Goal: Task Accomplishment & Management: Manage account settings

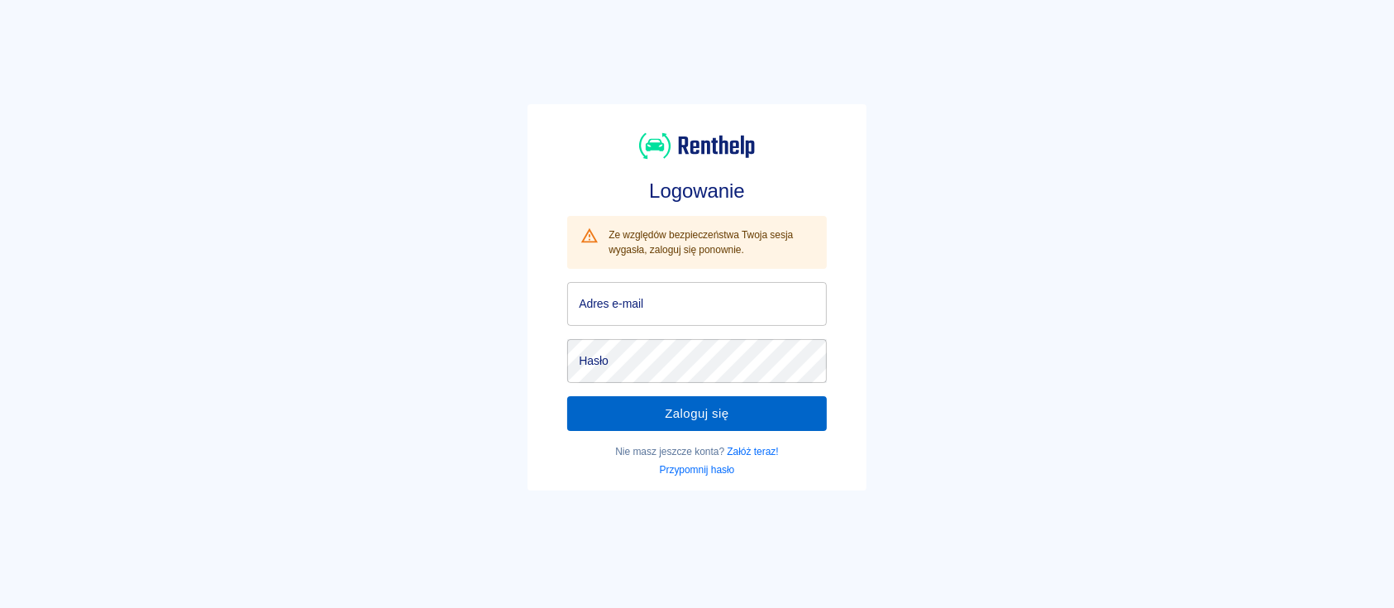
type input "[EMAIL_ADDRESS][DOMAIN_NAME]"
click at [717, 423] on button "Zaloguj się" at bounding box center [697, 413] width 260 height 35
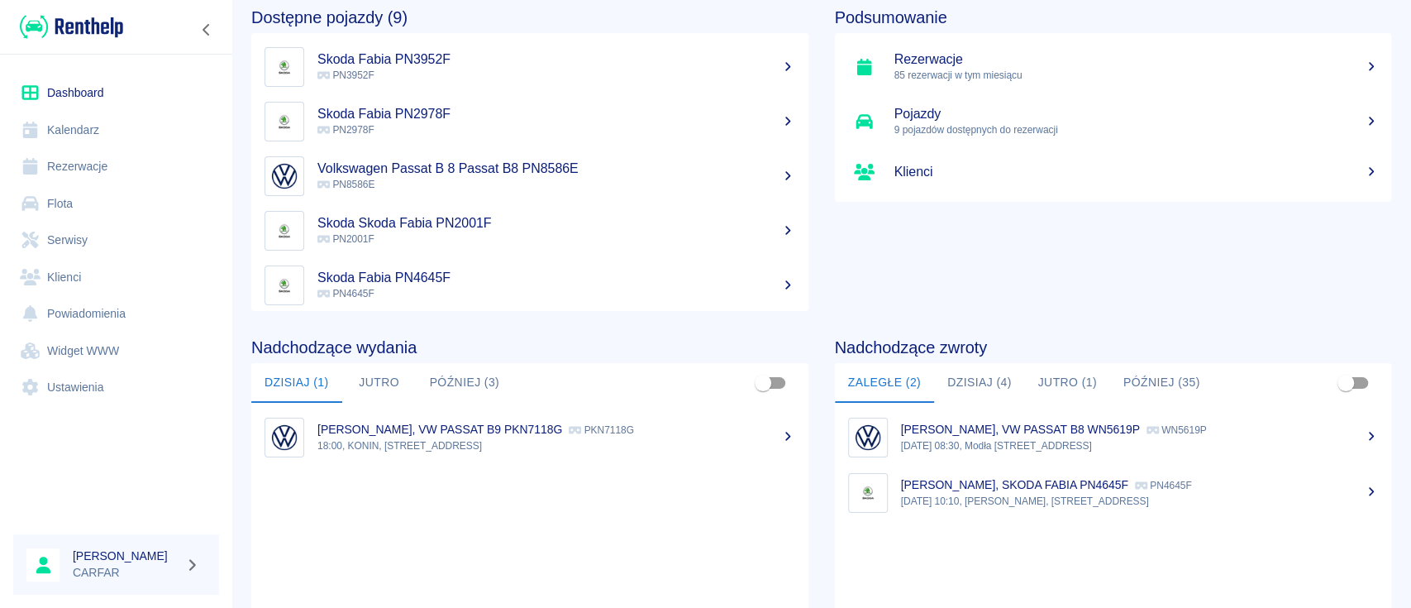
scroll to position [110, 0]
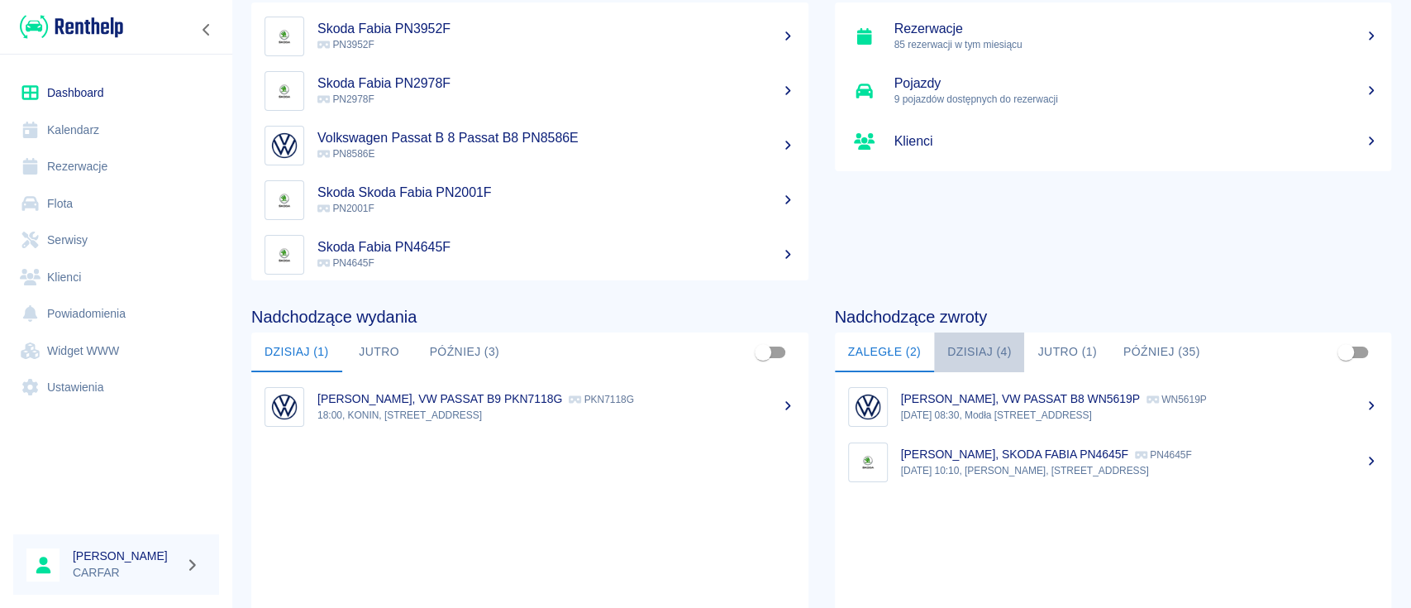
click at [976, 352] on button "Dzisiaj (4)" at bounding box center [979, 352] width 91 height 40
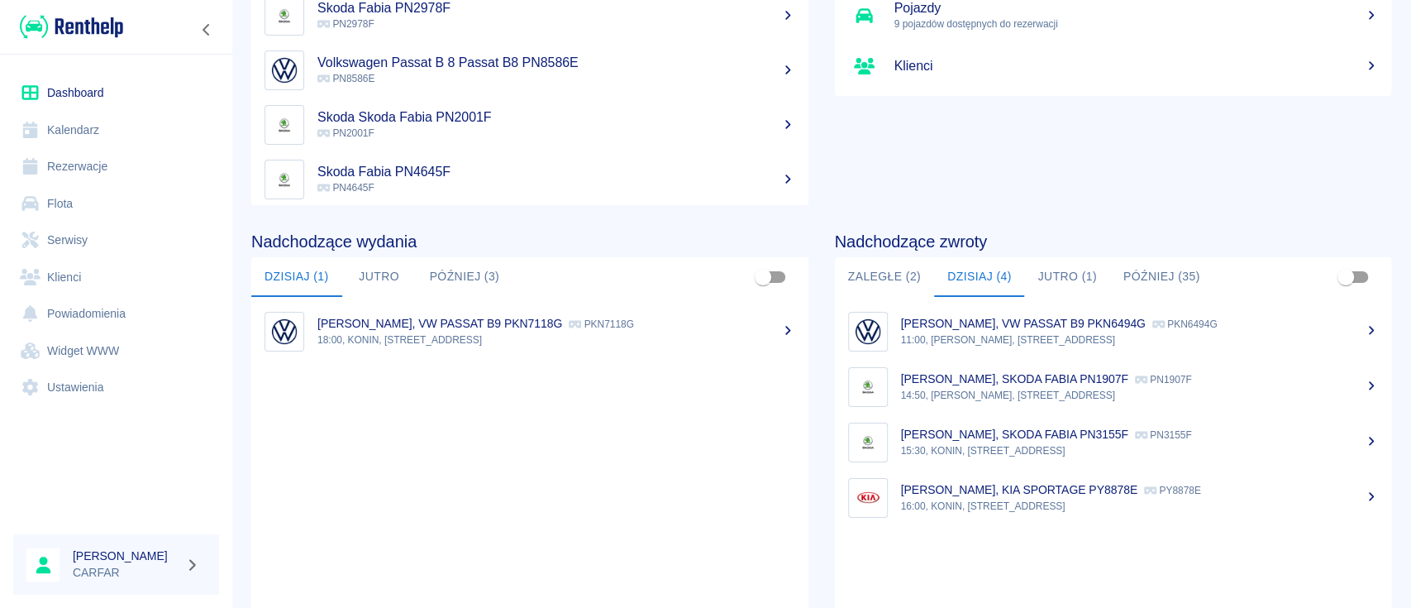
scroll to position [220, 0]
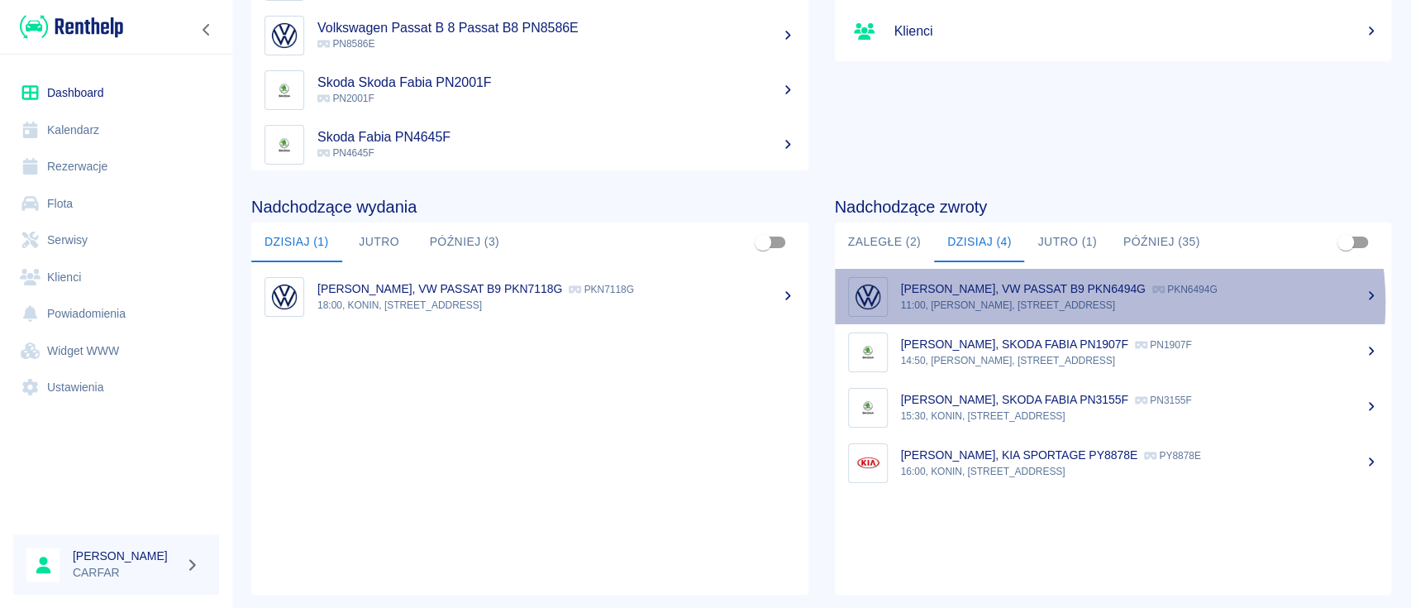
click at [1096, 302] on p "11:00, [PERSON_NAME], [STREET_ADDRESS]" at bounding box center [1140, 305] width 478 height 15
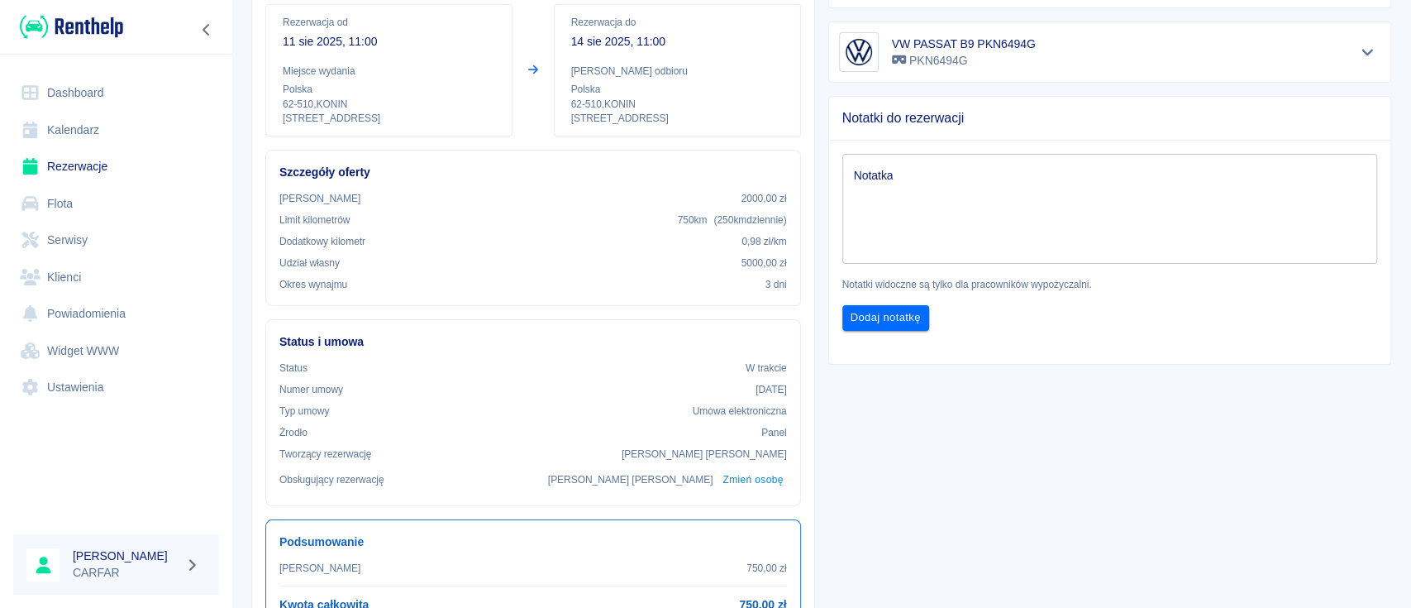
scroll to position [220, 0]
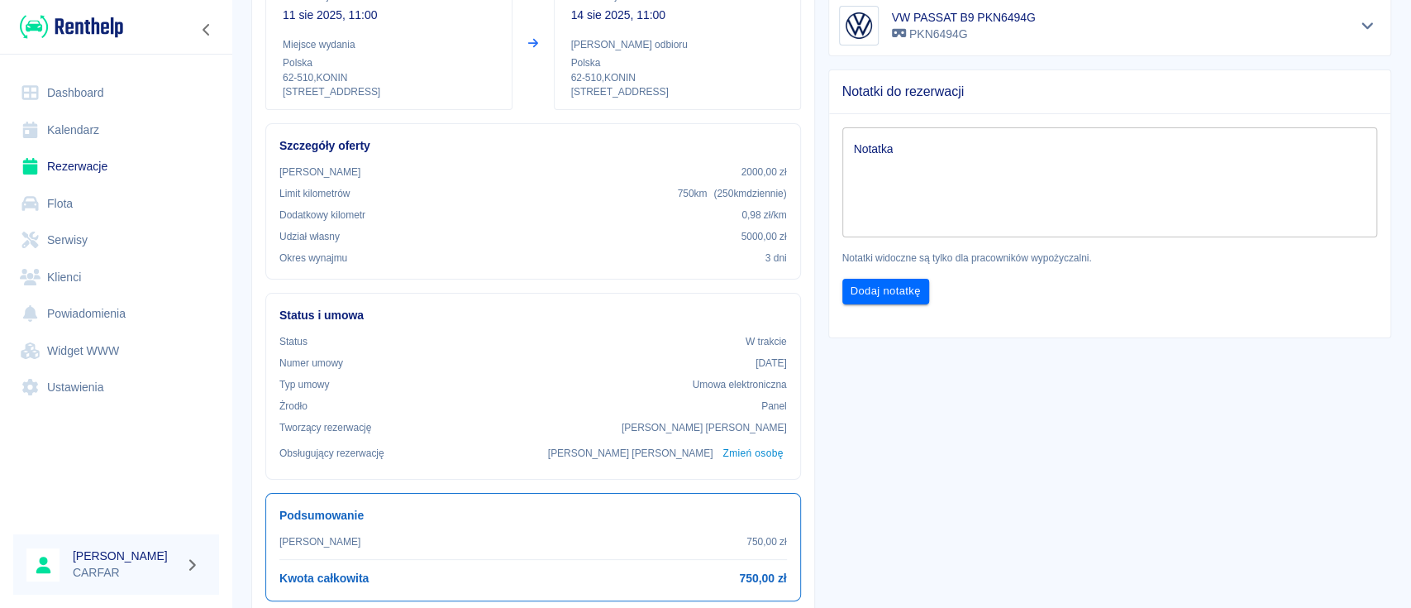
click at [815, 103] on div "Notatki do rezerwacji Notatka x Notatka Notatki widoczne są tylko dla pracownik…" at bounding box center [1103, 197] width 577 height 282
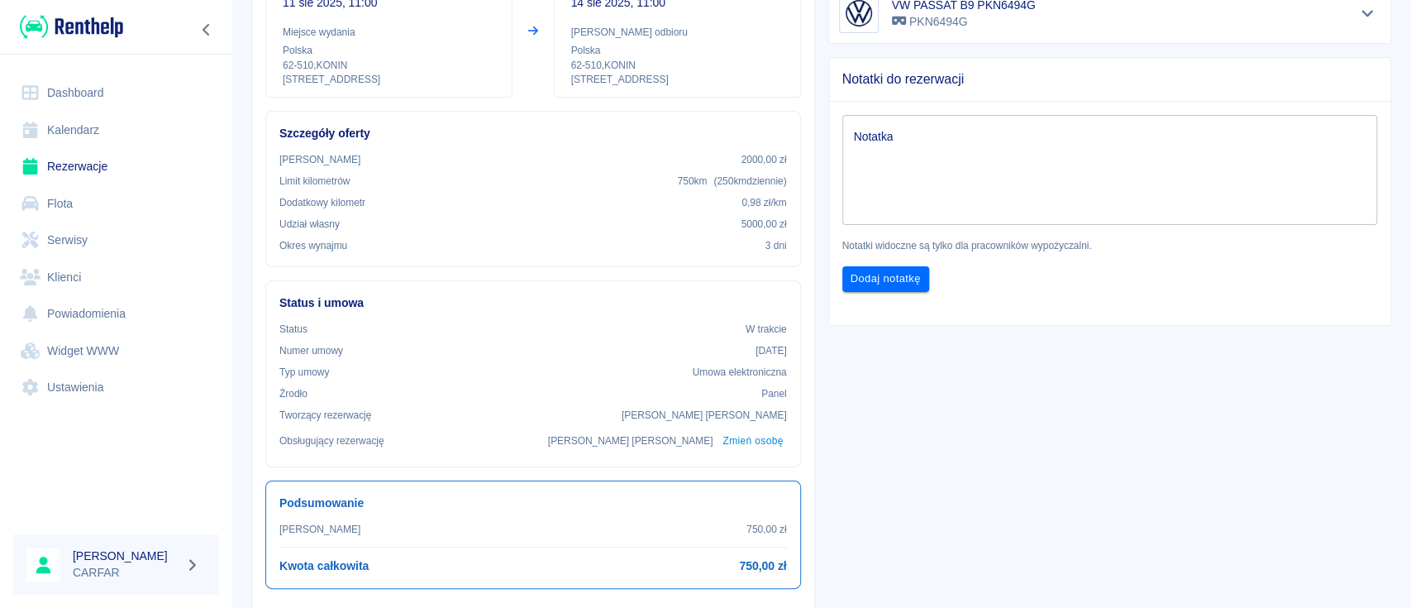
scroll to position [251, 0]
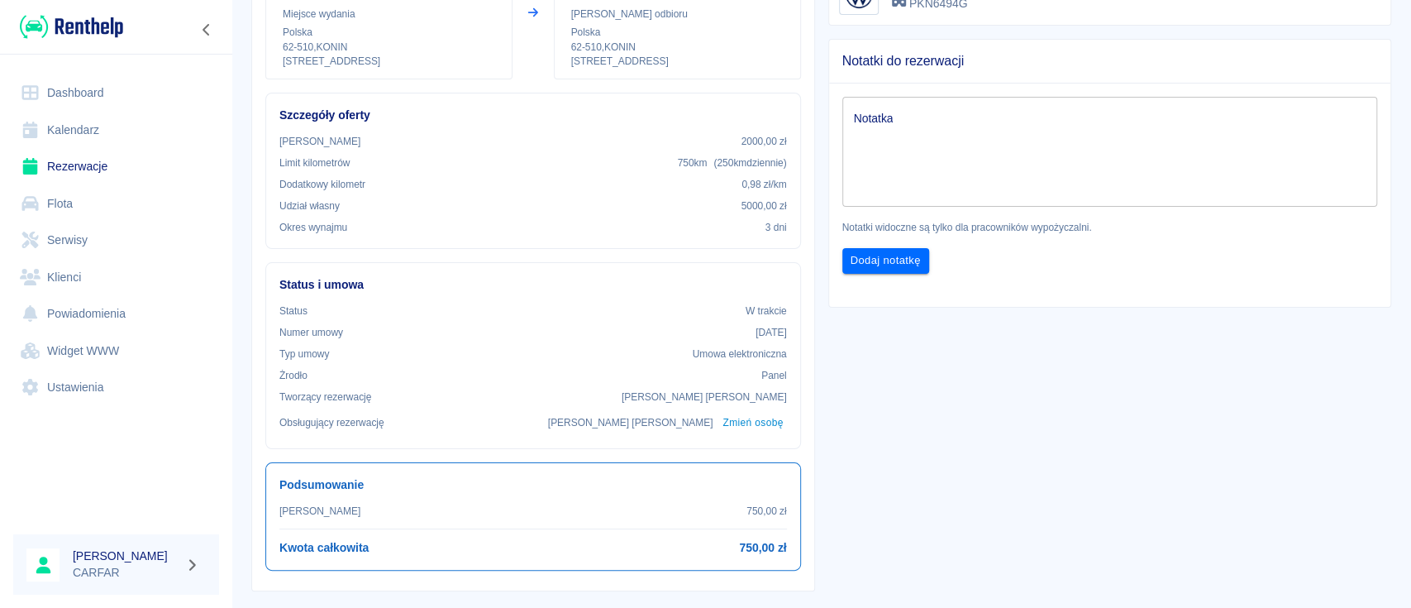
click at [100, 96] on link "Dashboard" at bounding box center [116, 92] width 206 height 37
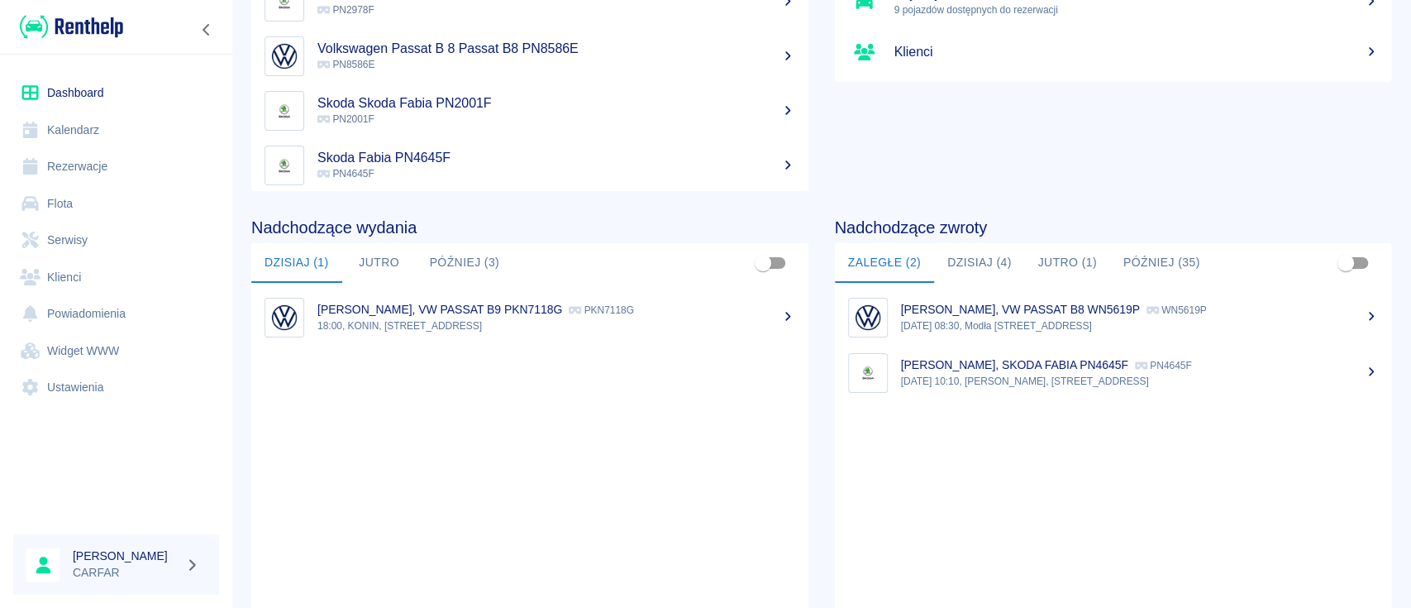
scroll to position [220, 0]
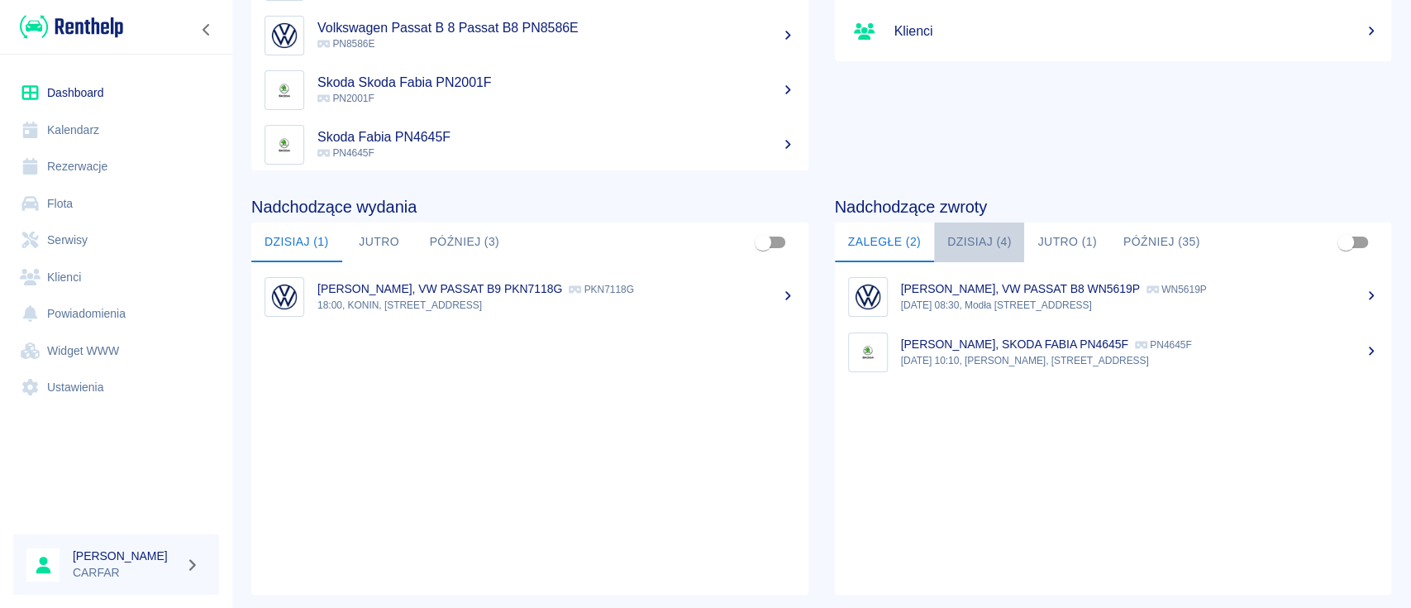
click at [976, 229] on button "Dzisiaj (4)" at bounding box center [979, 242] width 91 height 40
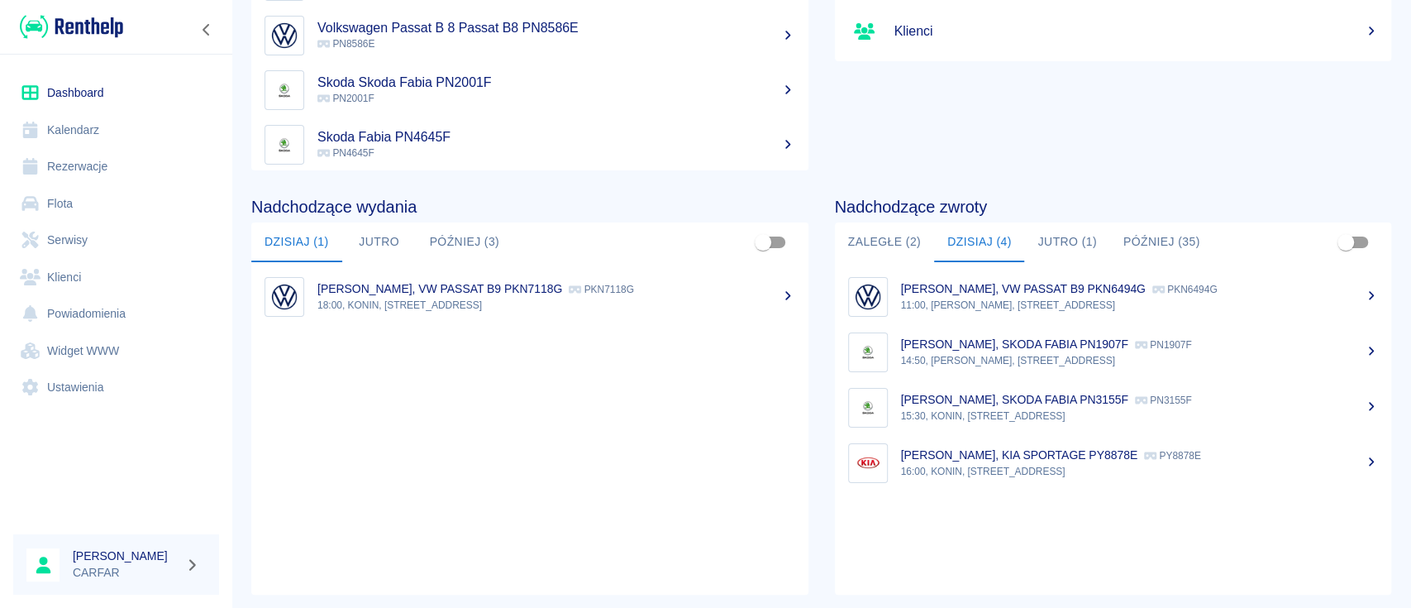
click at [1059, 229] on button "Jutro (1)" at bounding box center [1066, 242] width 85 height 40
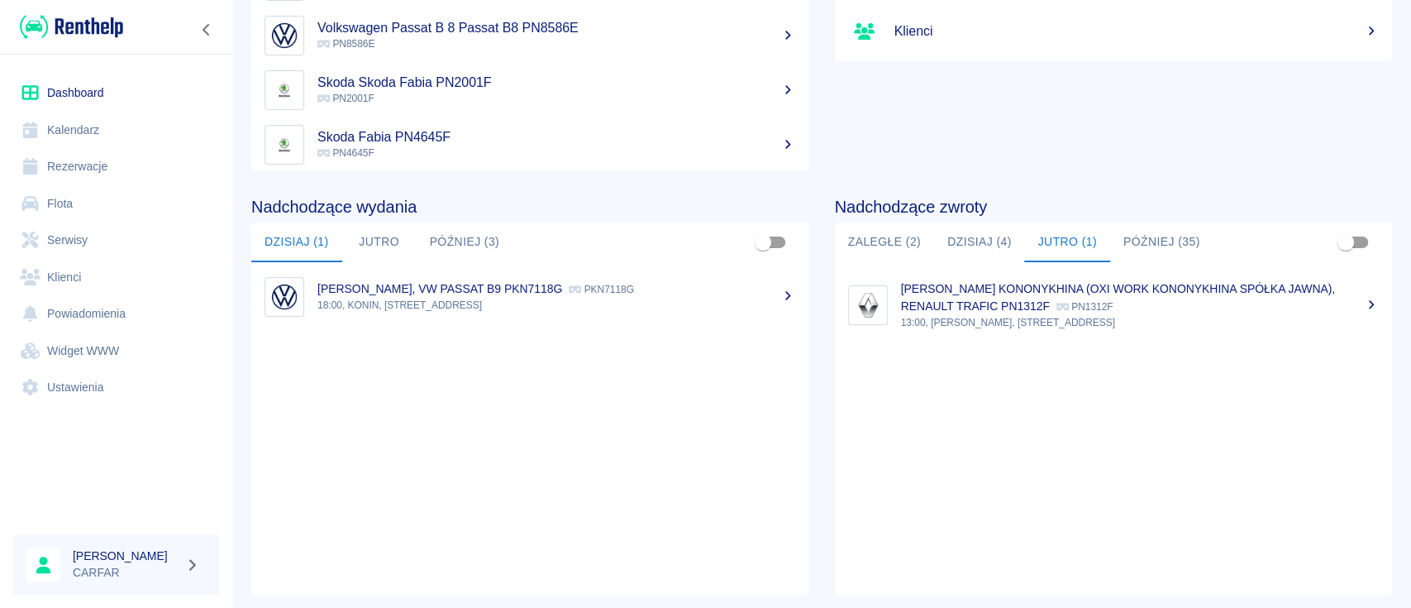
click at [1142, 241] on button "Później (35)" at bounding box center [1161, 242] width 103 height 40
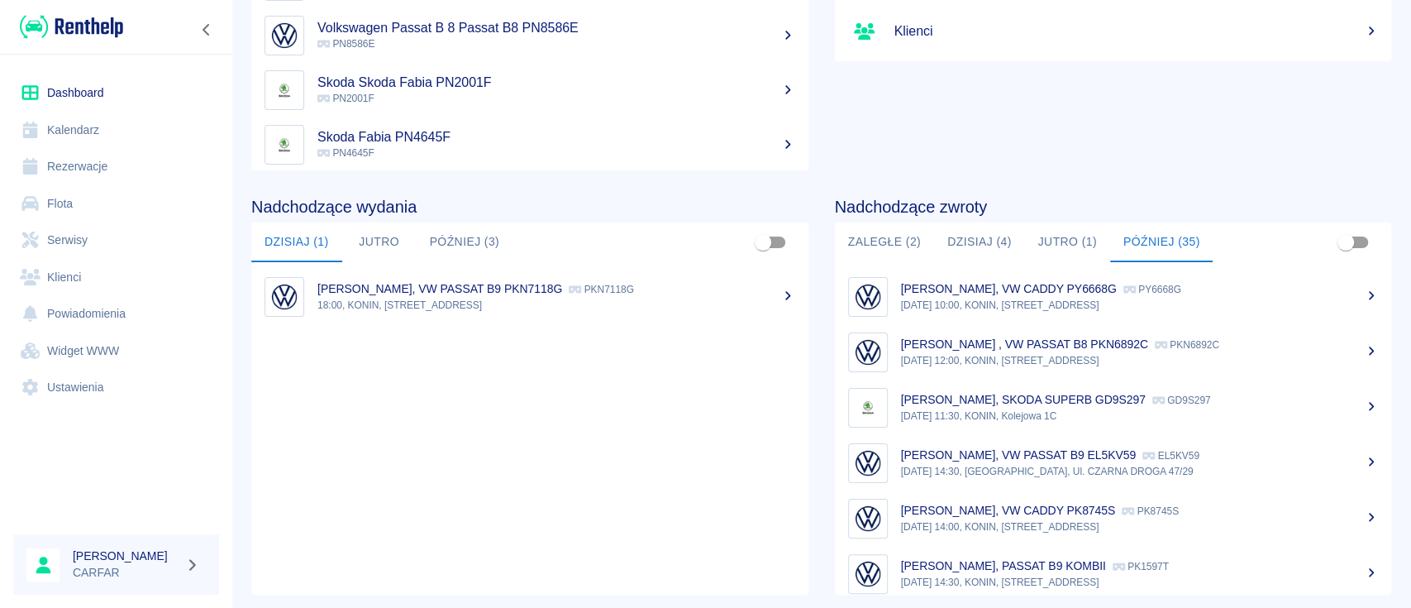
click at [1103, 351] on div "[PERSON_NAME] , VW PASSAT B8 PKN6892C PKN6892C" at bounding box center [1140, 344] width 478 height 17
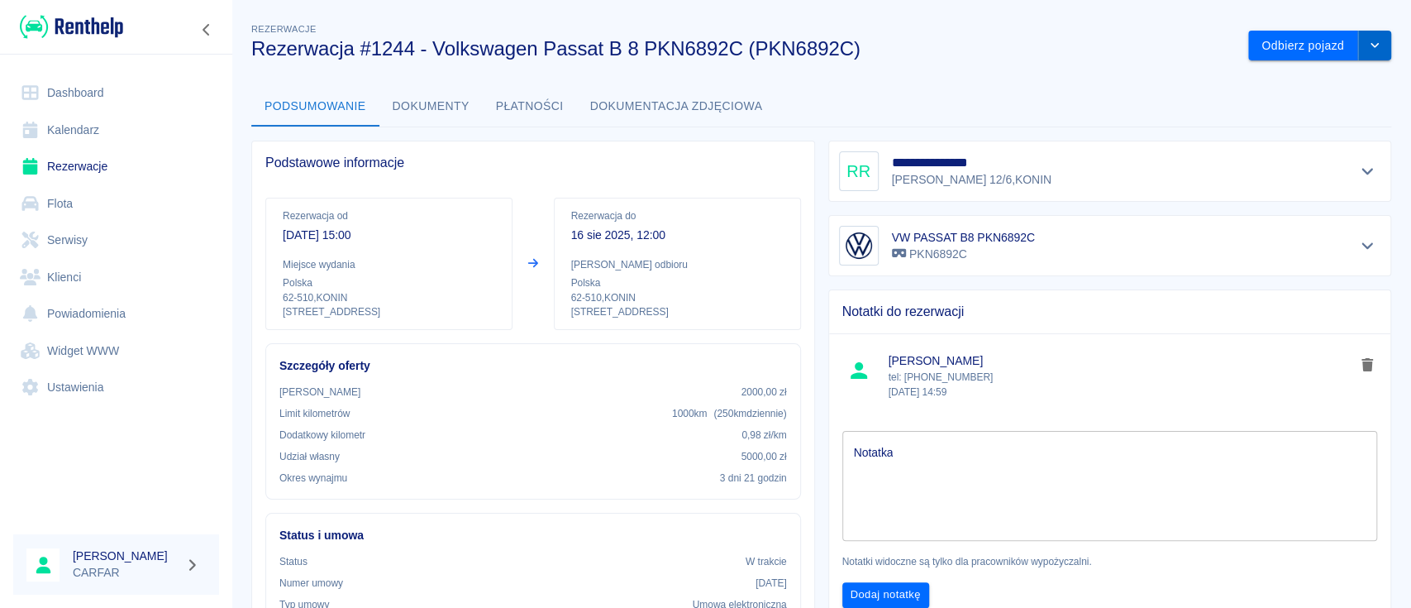
click at [1364, 51] on button "drop-down" at bounding box center [1374, 46] width 33 height 31
click at [1287, 83] on li "Przedłuż rezerwację" at bounding box center [1303, 80] width 130 height 27
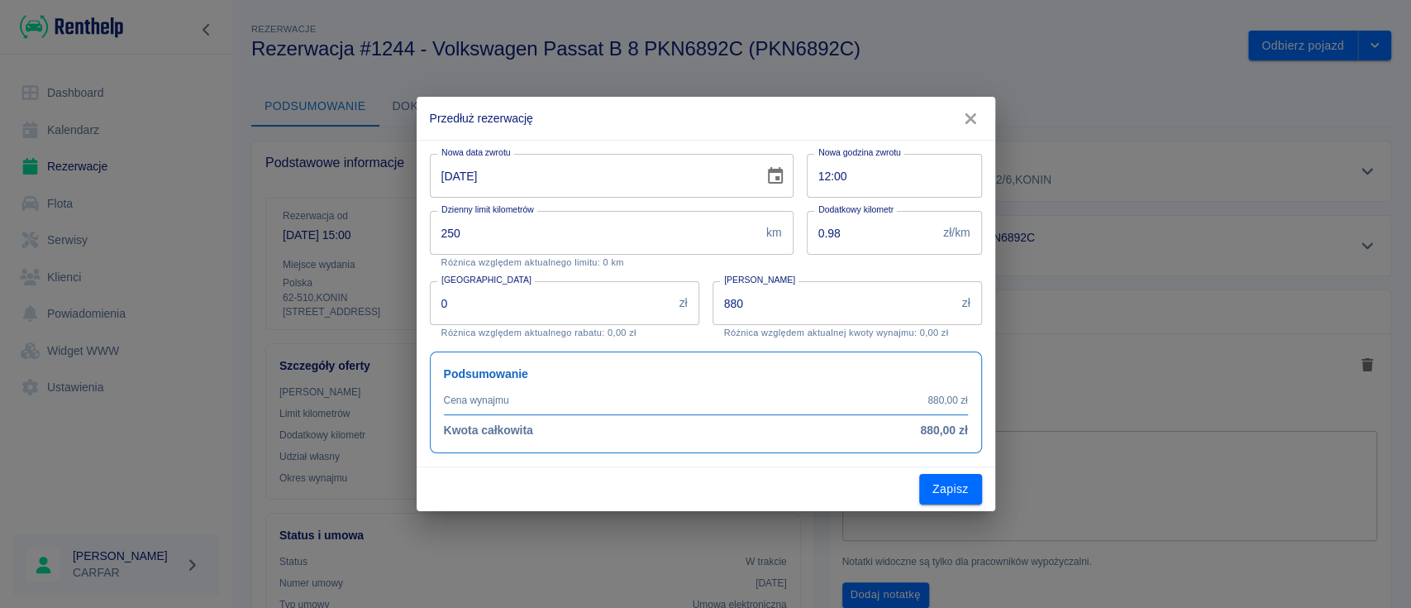
click at [972, 111] on icon "button" at bounding box center [970, 118] width 21 height 17
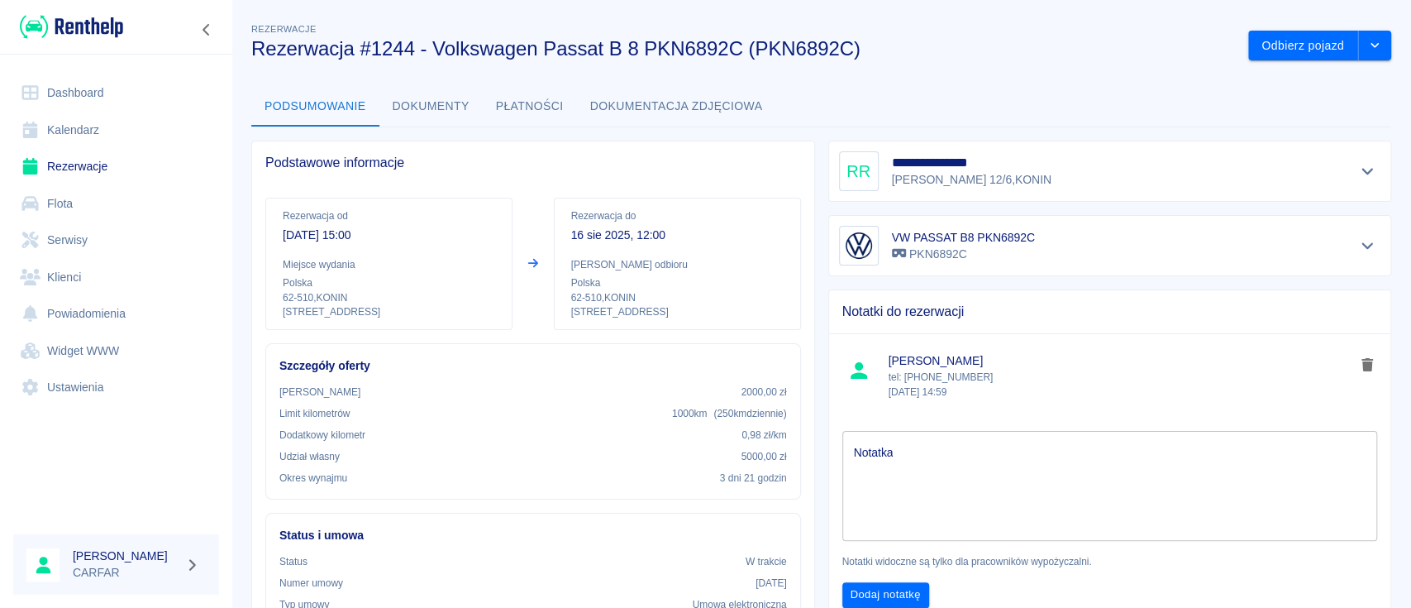
click at [94, 89] on link "Dashboard" at bounding box center [116, 92] width 206 height 37
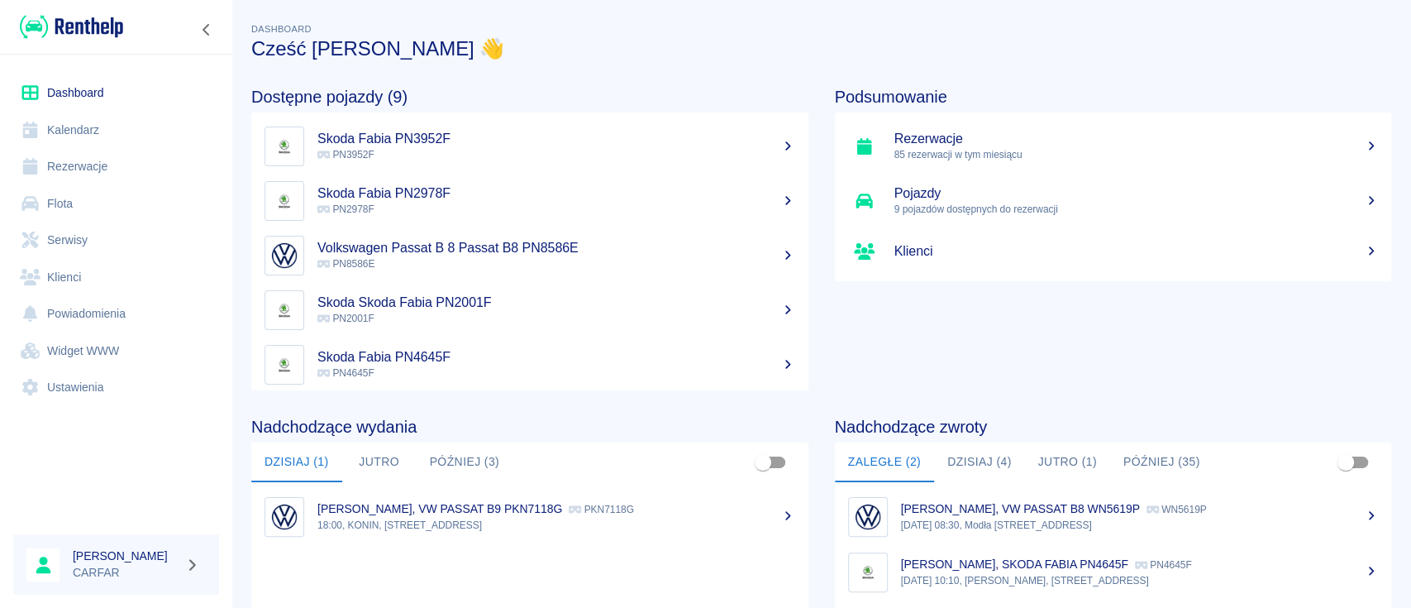
scroll to position [254, 0]
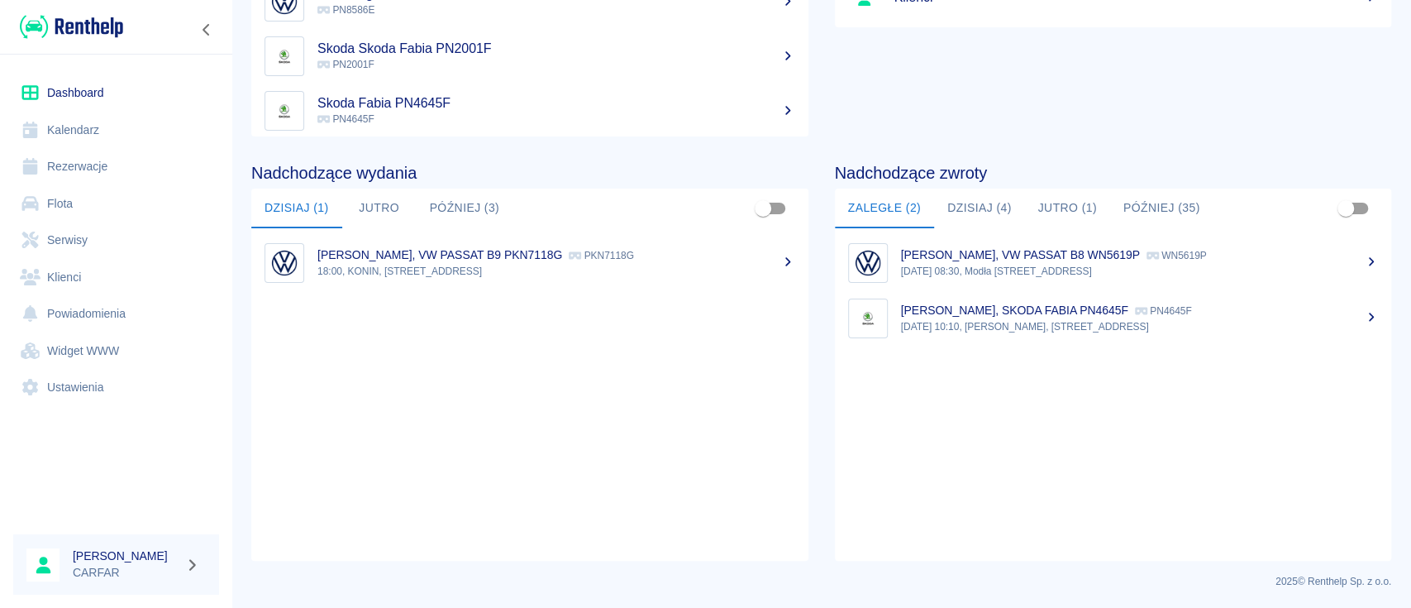
click at [976, 211] on button "Dzisiaj (4)" at bounding box center [979, 209] width 91 height 40
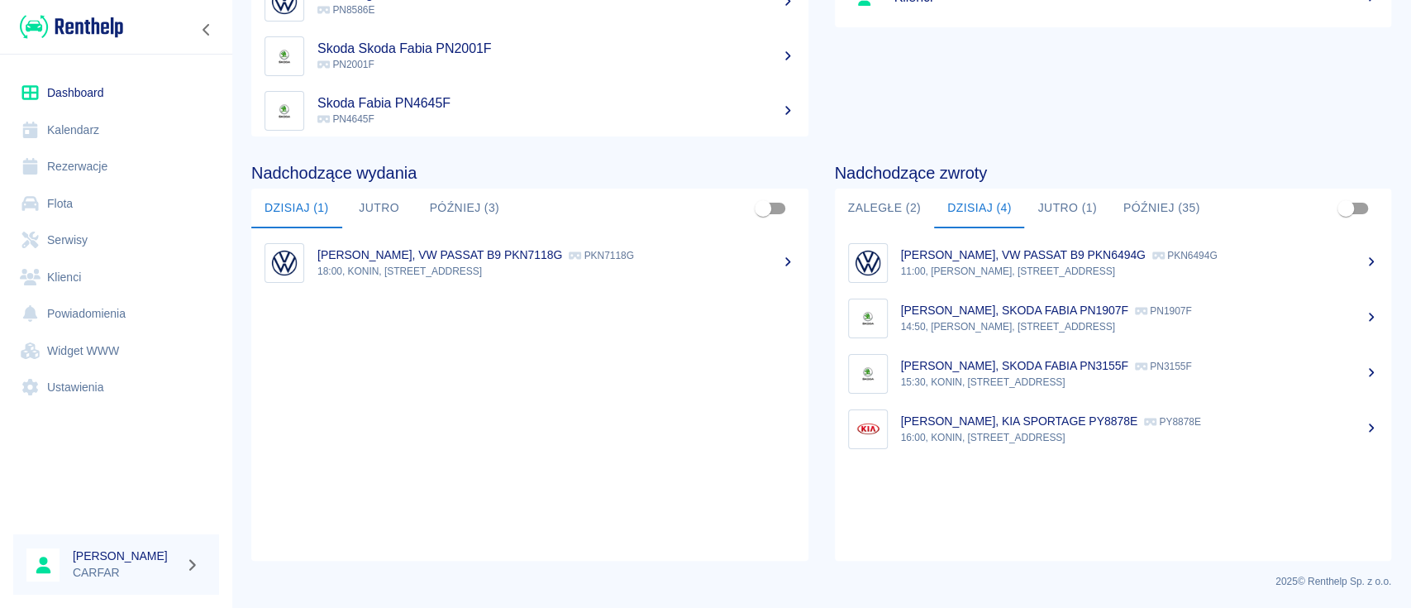
click at [1024, 254] on p "[PERSON_NAME], VW PASSAT B9 PKN6494G" at bounding box center [1023, 254] width 245 height 13
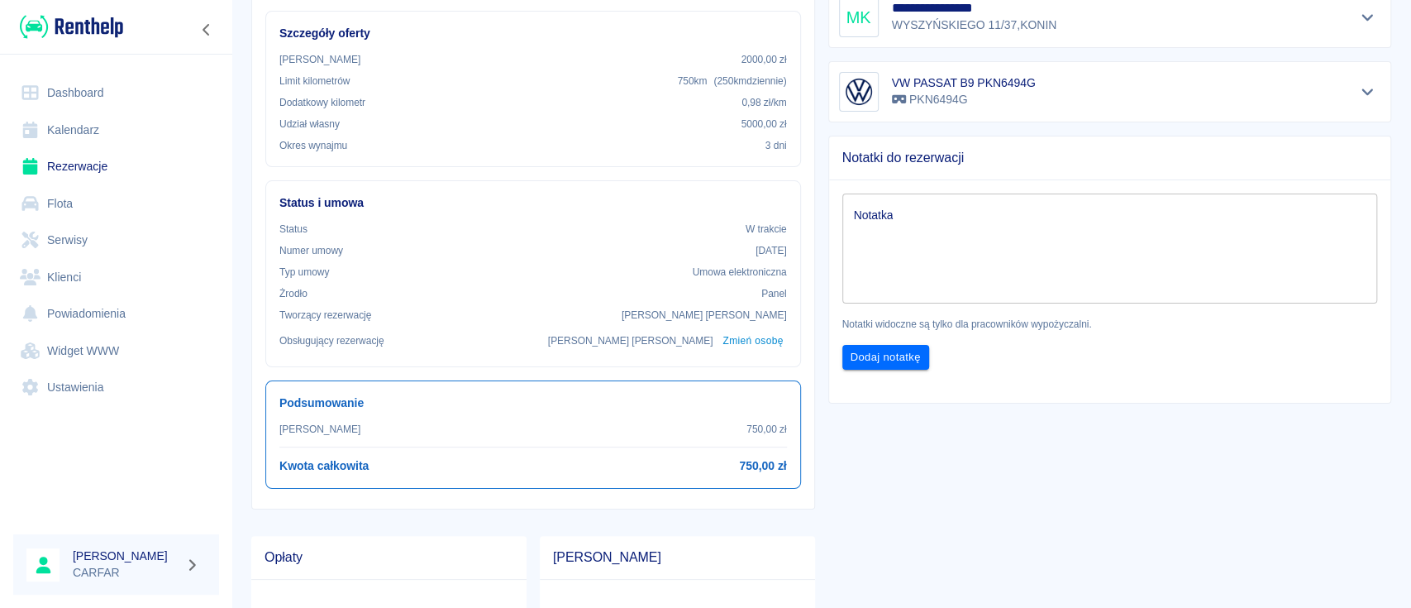
scroll to position [198, 0]
